Goal: Task Accomplishment & Management: Use online tool/utility

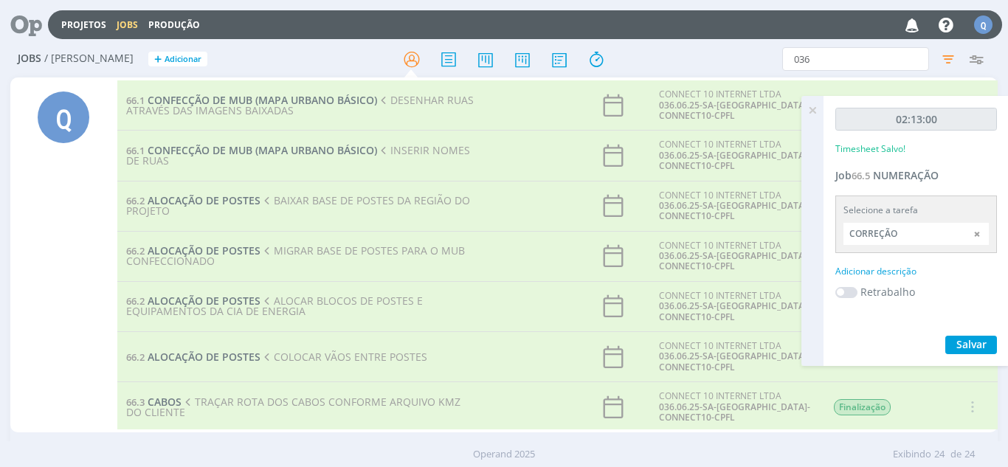
scroll to position [513, 0]
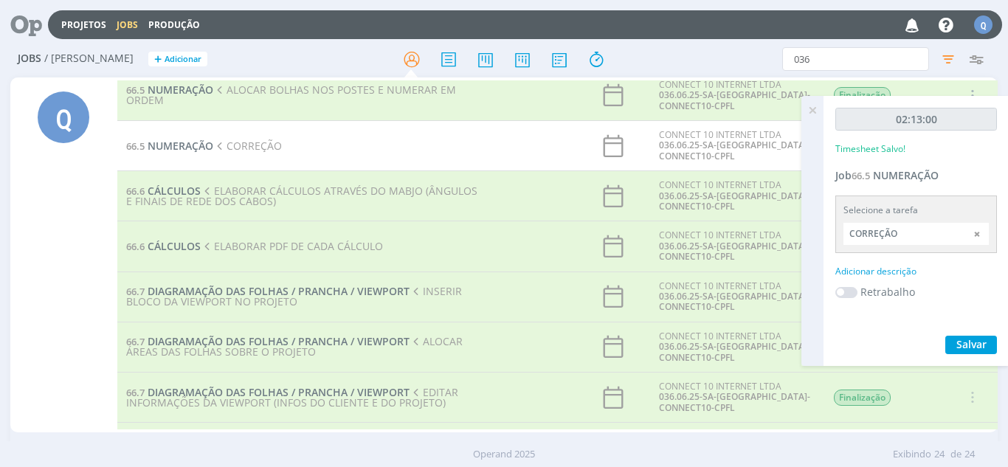
click at [295, 140] on td "66.5 NUMERAÇÃO CORREÇÃO" at bounding box center [302, 146] width 370 height 50
click at [180, 148] on span "NUMERAÇÃO" at bounding box center [181, 146] width 66 height 14
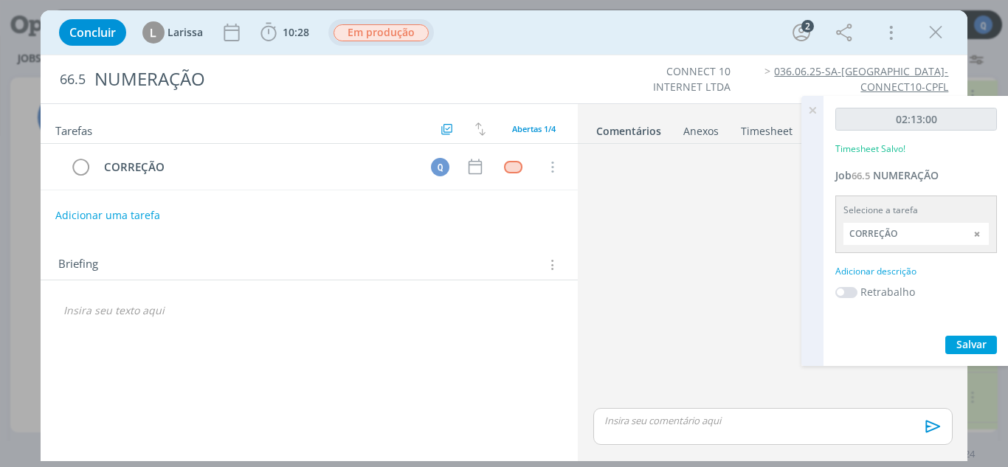
click at [353, 32] on span "Em produção" at bounding box center [380, 32] width 95 height 17
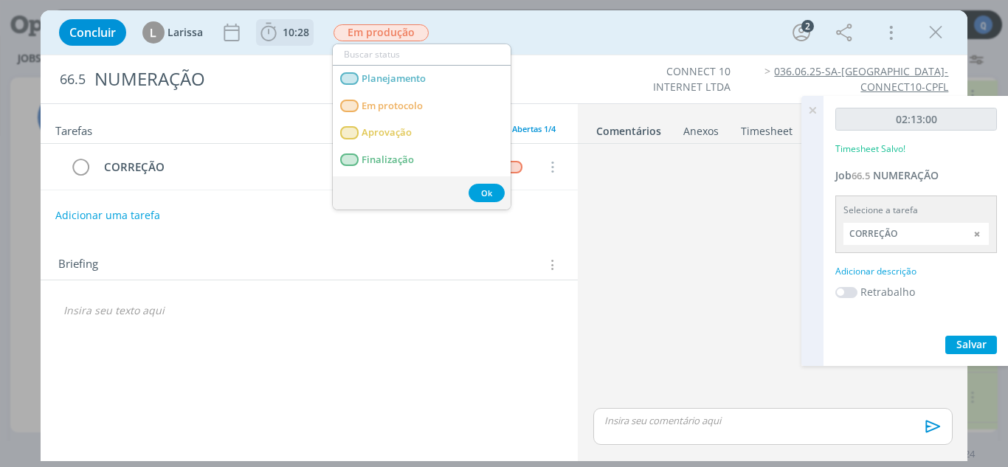
click at [280, 41] on span "10:28" at bounding box center [284, 32] width 55 height 22
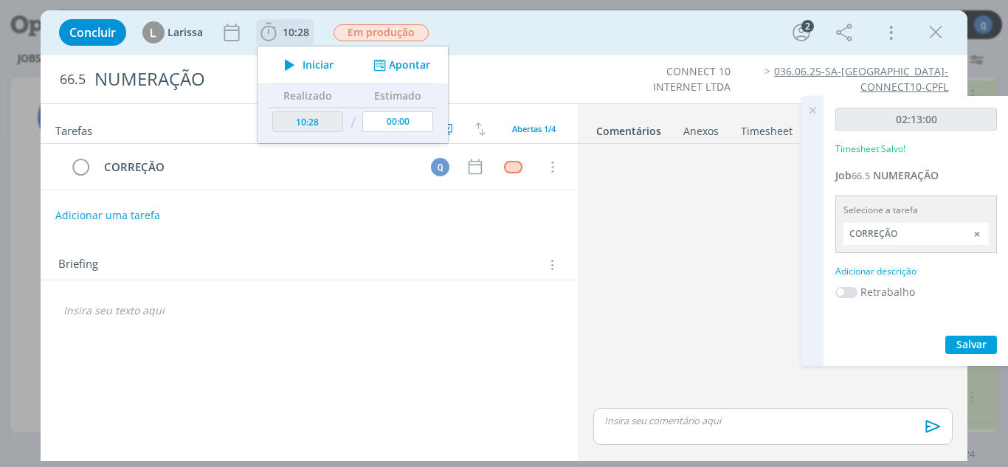
click at [294, 63] on icon "dialog" at bounding box center [290, 64] width 26 height 19
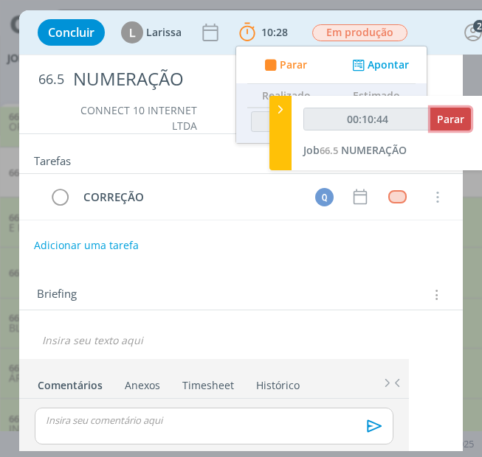
click at [459, 117] on span "Parar" at bounding box center [450, 119] width 27 height 14
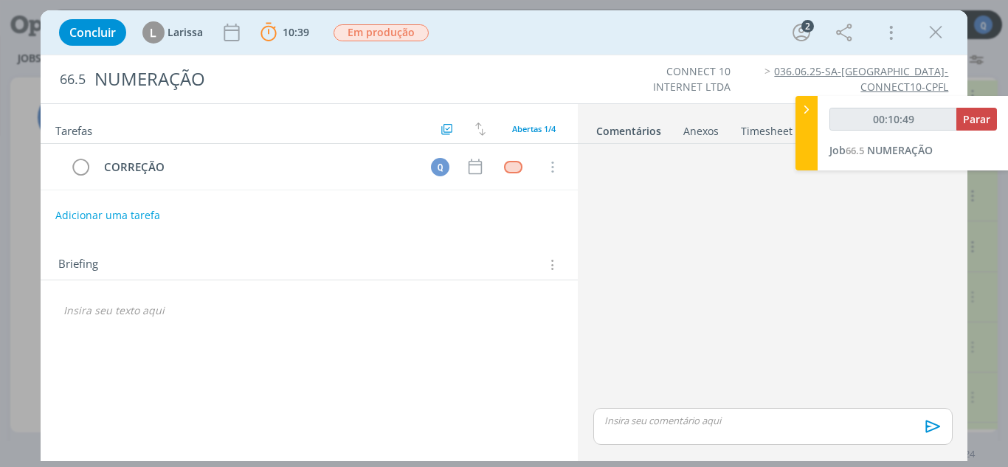
type input "00:11:00"
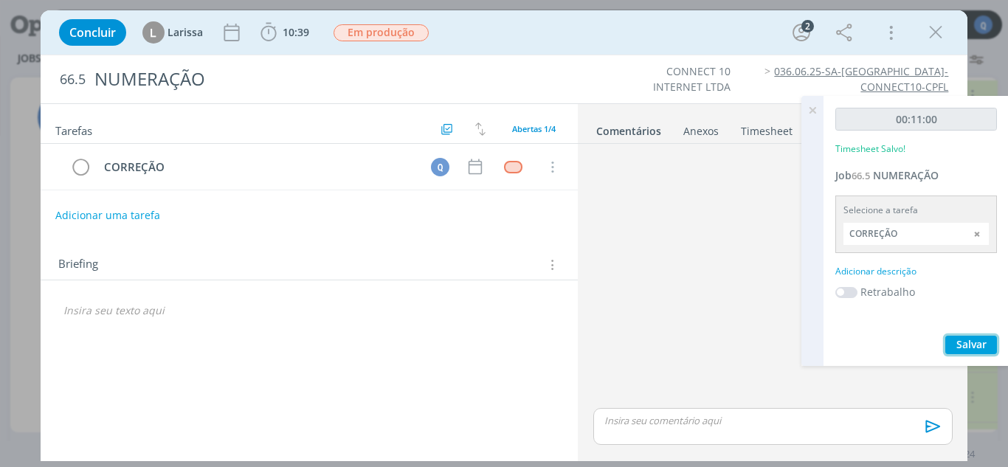
click at [971, 339] on span "Salvar" at bounding box center [971, 344] width 30 height 14
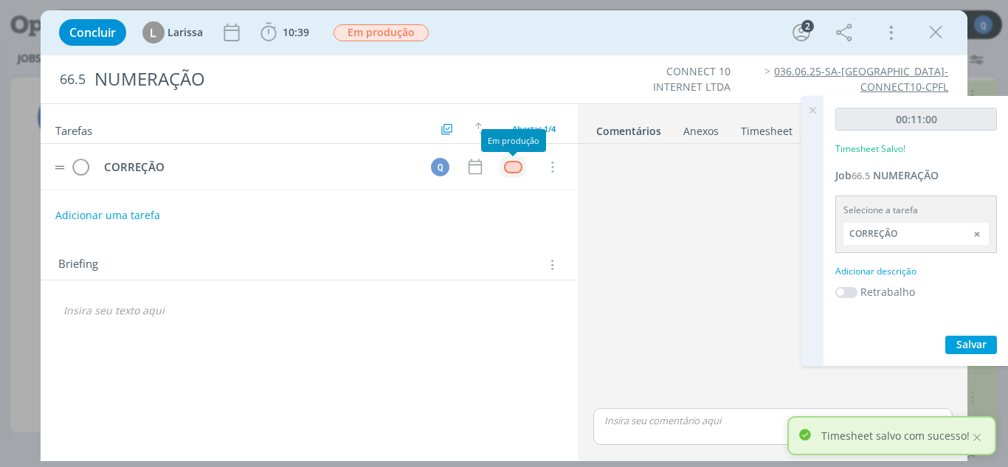
click at [513, 167] on div "dialog" at bounding box center [513, 167] width 18 height 13
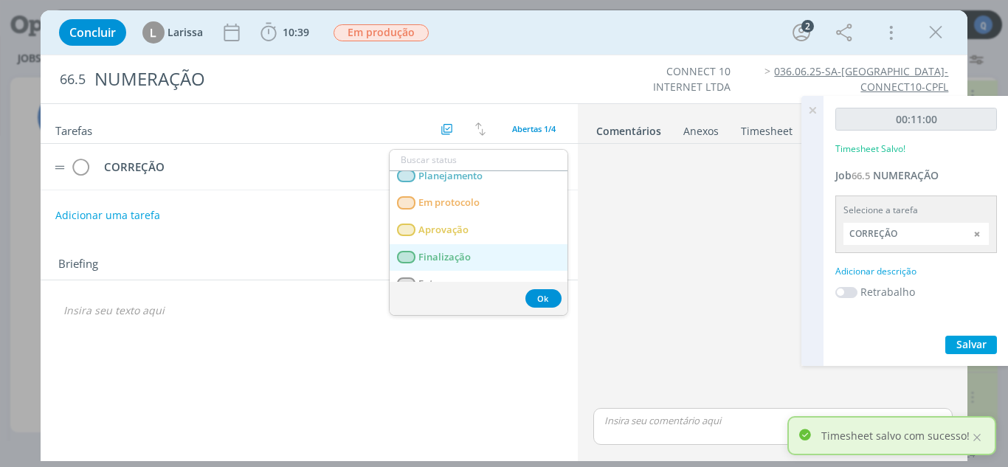
scroll to position [52, 0]
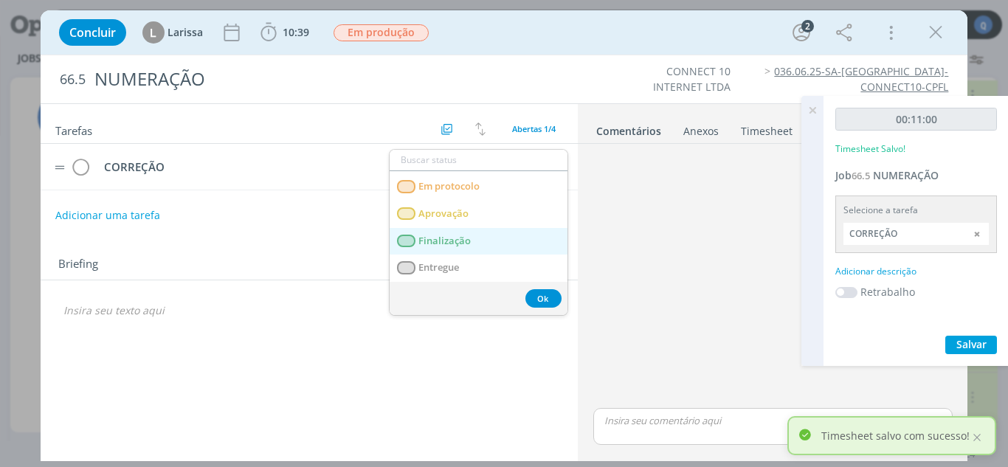
click at [474, 246] on link "Finalização" at bounding box center [478, 241] width 178 height 27
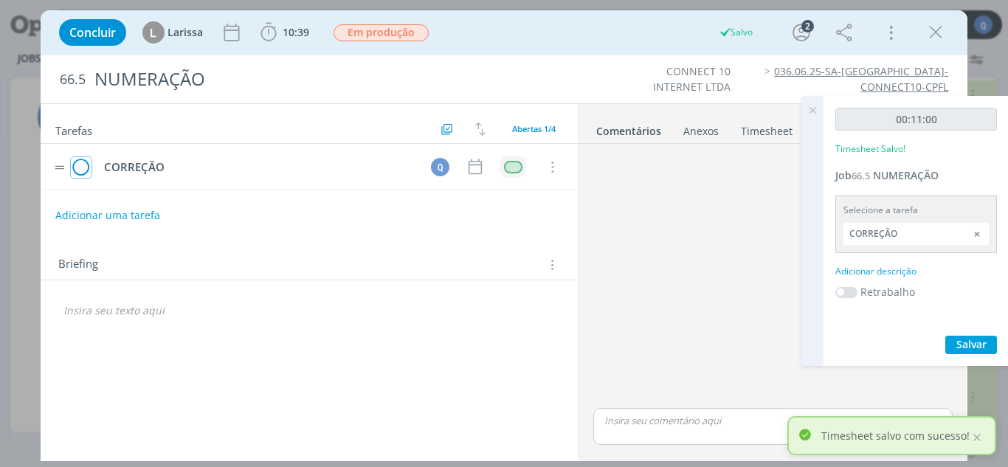
click at [86, 171] on icon "dialog" at bounding box center [81, 167] width 21 height 22
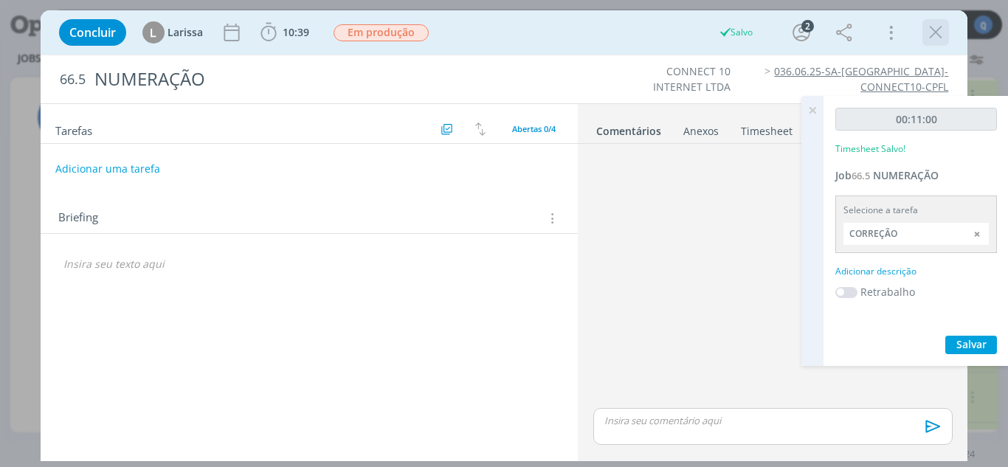
click at [935, 28] on icon "dialog" at bounding box center [935, 32] width 22 height 22
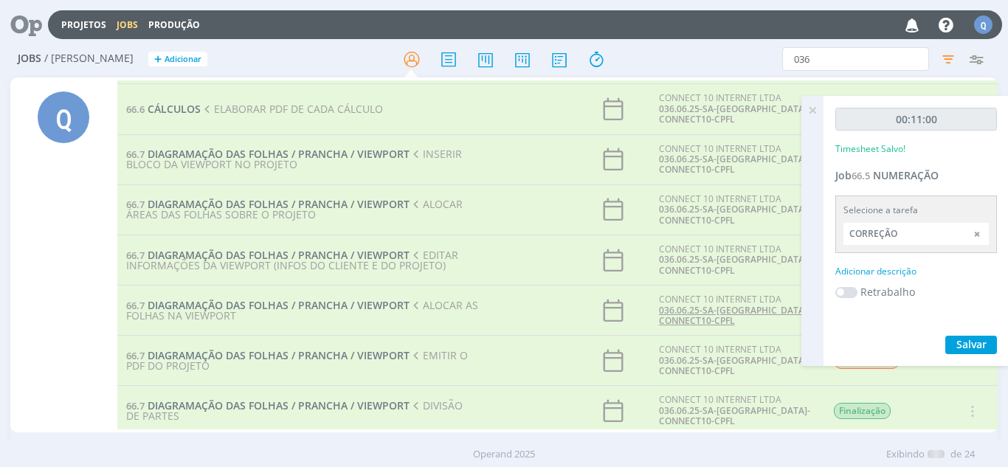
scroll to position [808, 0]
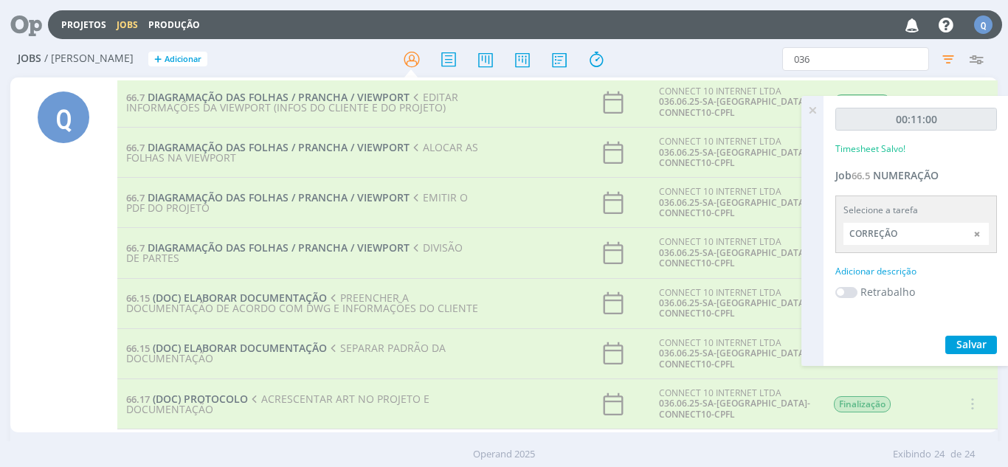
click at [816, 114] on icon at bounding box center [812, 110] width 27 height 29
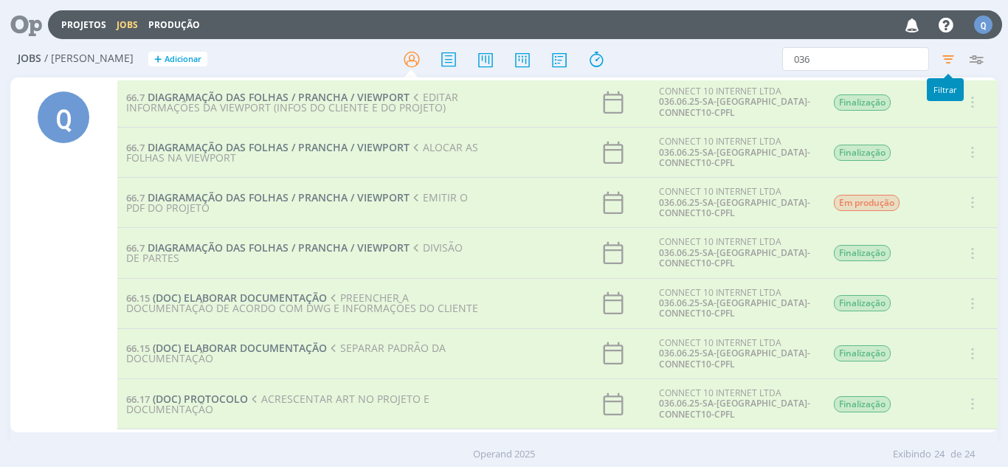
click at [946, 66] on icon "button" at bounding box center [948, 59] width 27 height 27
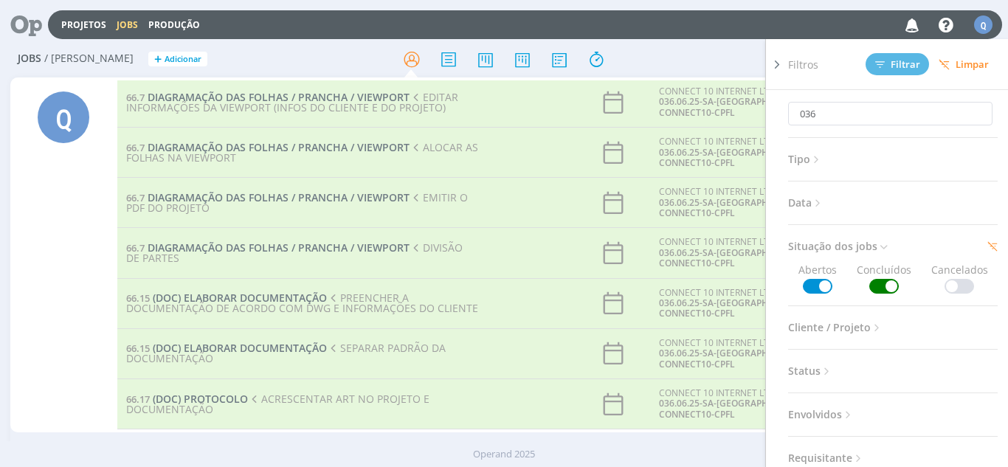
click at [879, 283] on span at bounding box center [884, 286] width 30 height 15
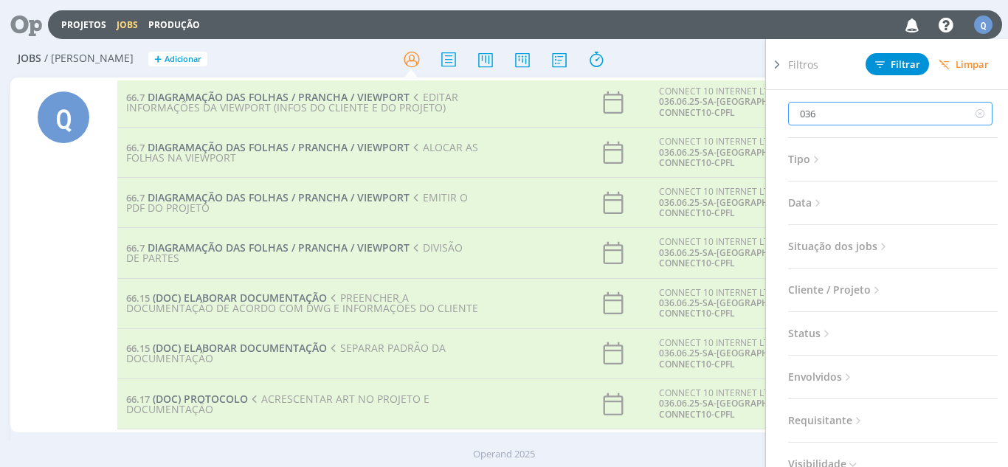
drag, startPoint x: 768, startPoint y: 119, endPoint x: 737, endPoint y: 123, distance: 31.2
click at [735, 121] on div "Jobs / [PERSON_NAME] + Adicionar 036 Filtros Filtrar Limpar 036 Tipo Jobs e Tar…" at bounding box center [504, 257] width 1008 height 433
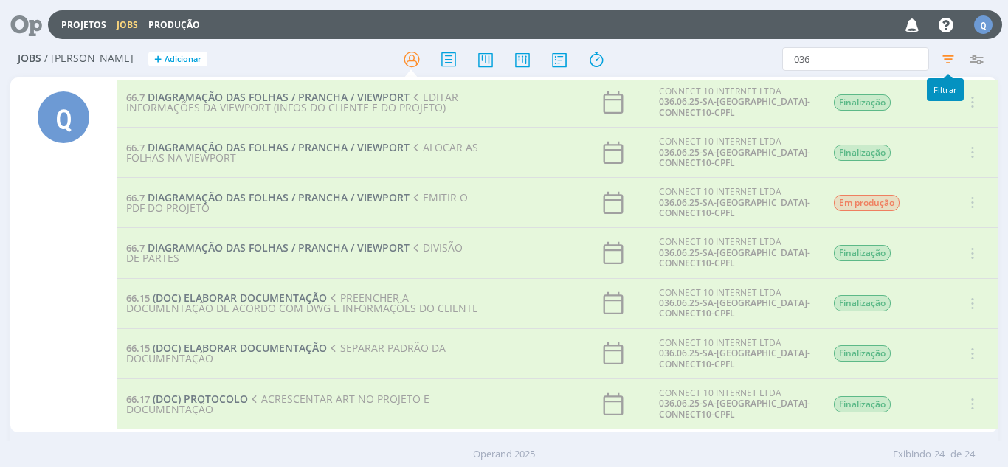
click at [947, 61] on icon "button" at bounding box center [948, 59] width 27 height 27
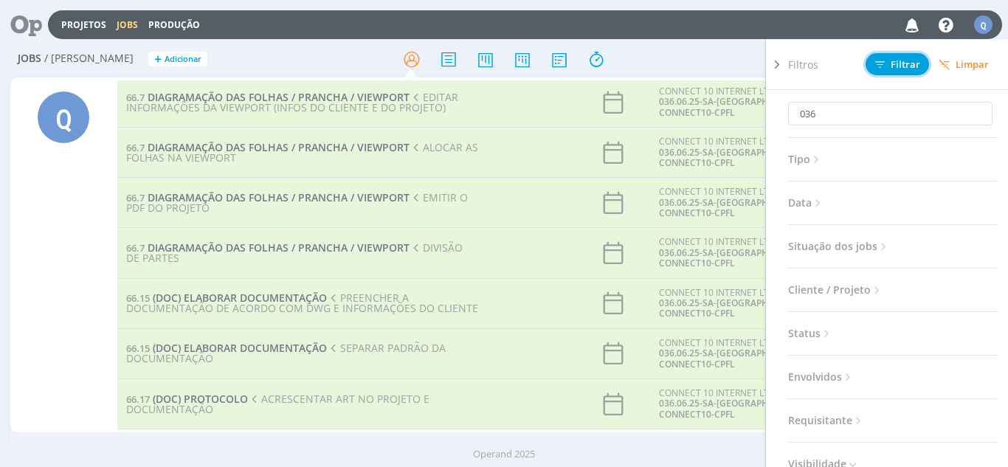
click at [909, 64] on span "Filtrar" at bounding box center [897, 65] width 45 height 10
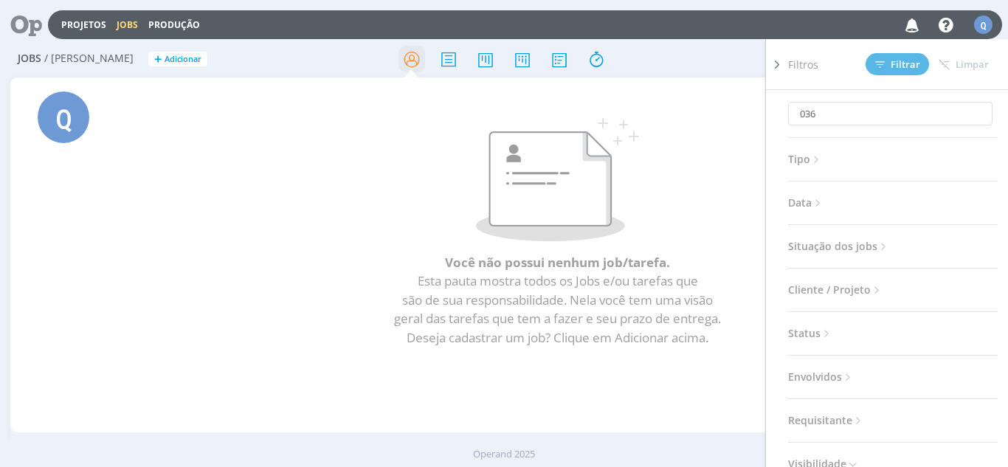
click at [415, 60] on icon at bounding box center [411, 59] width 27 height 29
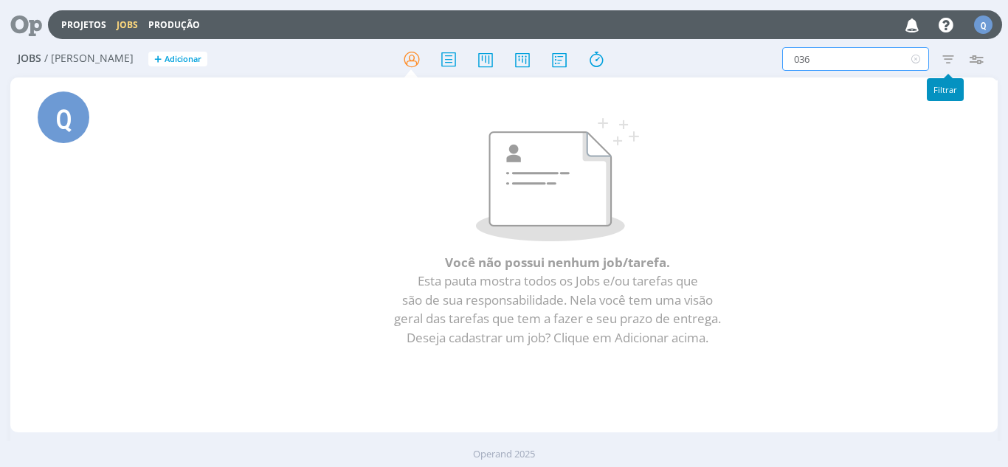
drag, startPoint x: 851, startPoint y: 59, endPoint x: 766, endPoint y: 58, distance: 85.6
click at [766, 58] on div "036 Filtros Filtrar Limpar 036 Tipo Jobs e Tarefas Data Personalizado a Situaçã…" at bounding box center [833, 59] width 314 height 24
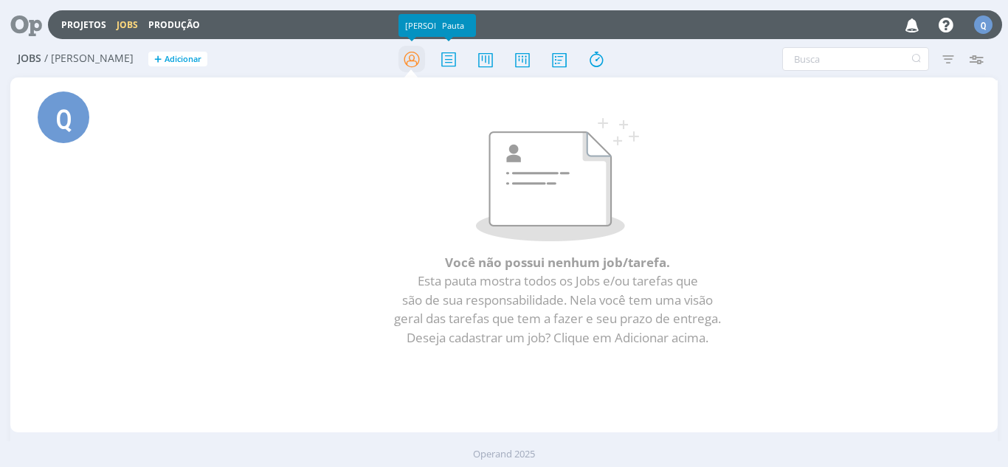
click at [422, 63] on icon at bounding box center [411, 59] width 27 height 29
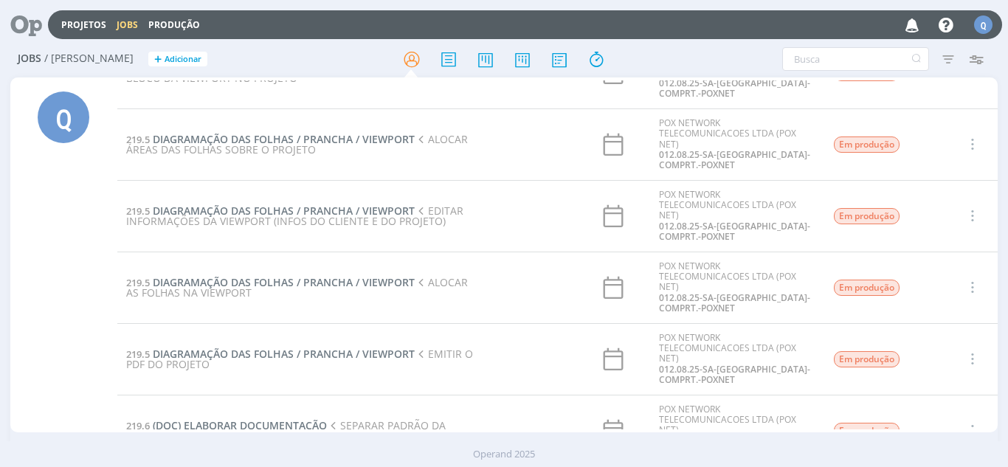
scroll to position [811, 0]
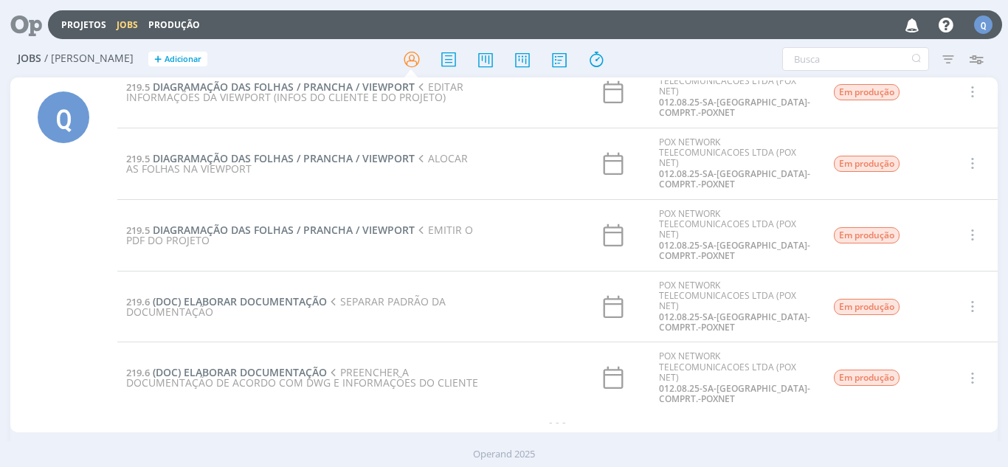
click at [225, 219] on td "219.5 DIAGRAMAÇÃO DAS FOLHAS / PRANCHA / VIEWPORT EMITIR O PDF DO PROJETO" at bounding box center [302, 235] width 370 height 72
click at [226, 229] on span "DIAGRAMAÇÃO DAS FOLHAS / PRANCHA / VIEWPORT" at bounding box center [284, 230] width 262 height 14
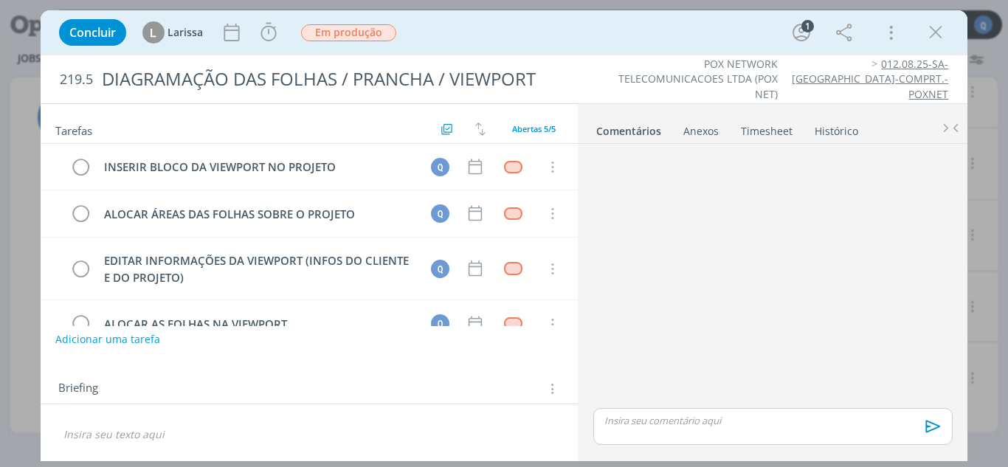
scroll to position [80, 0]
